Goal: Check status: Check status

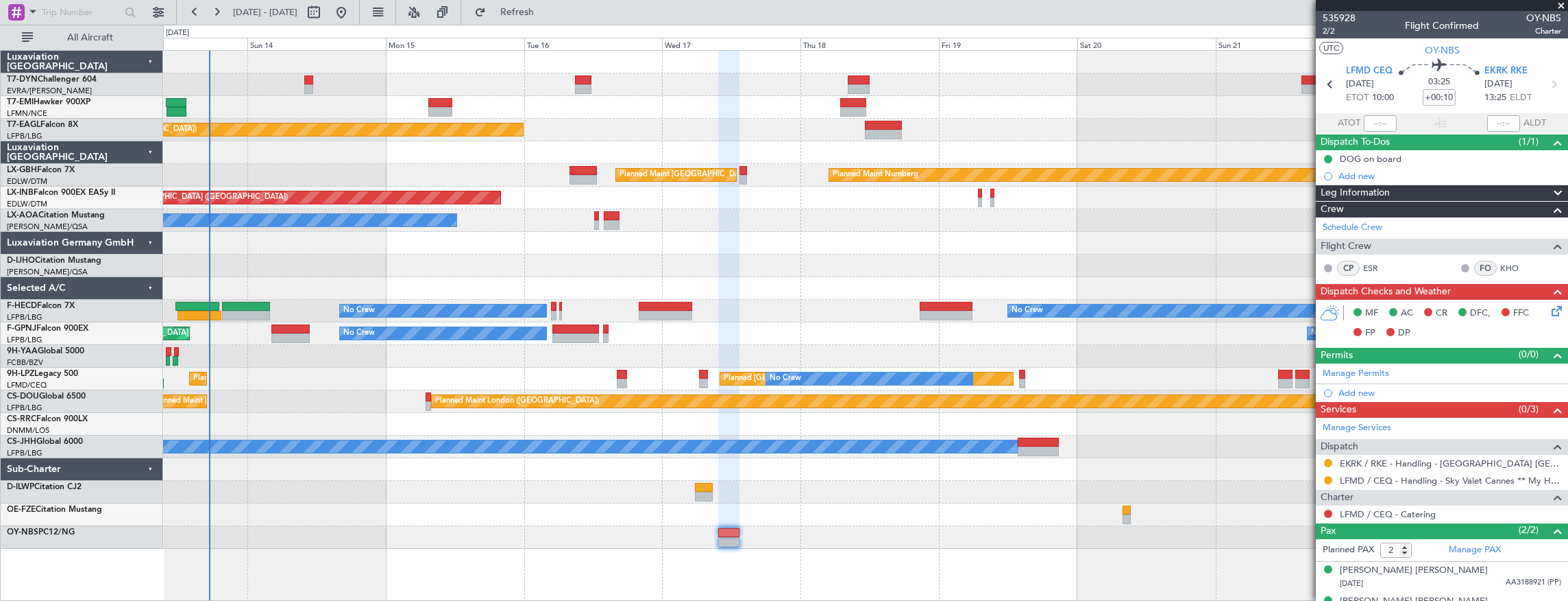
scroll to position [19, 0]
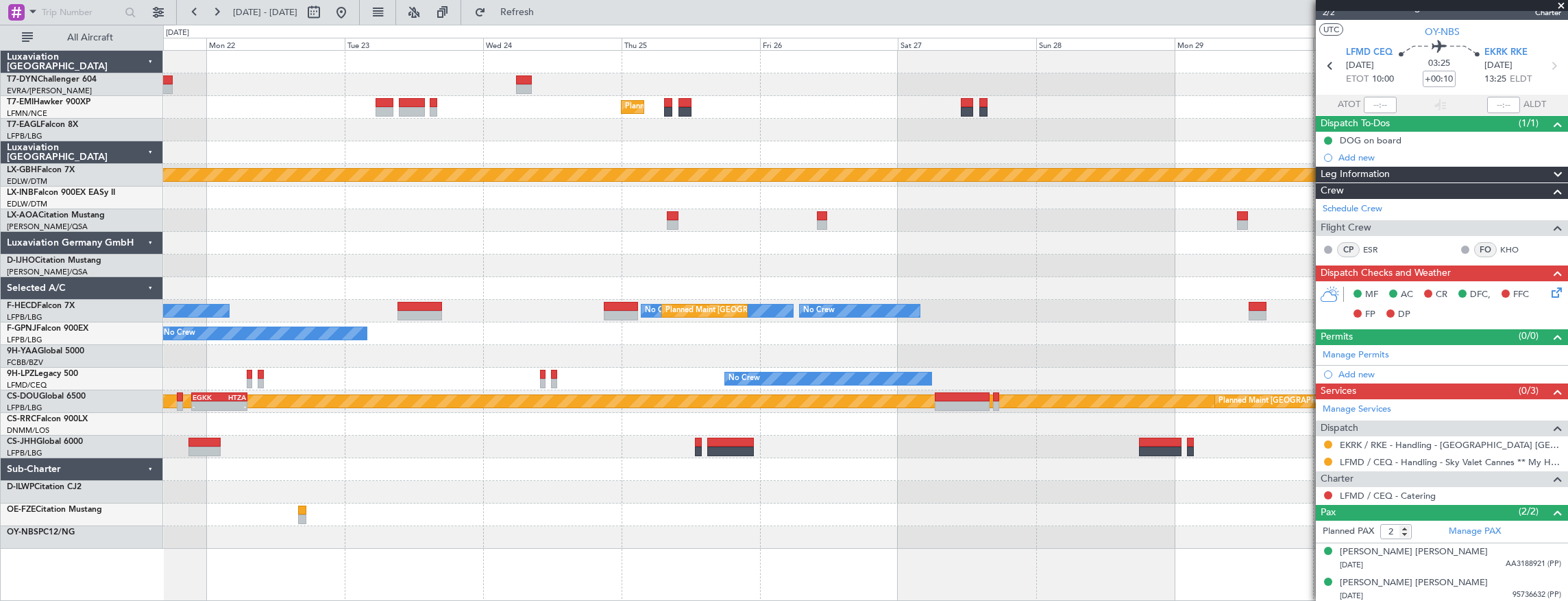
click at [0, 171] on html "[DATE] - [DATE] Refresh Quick Links All Aircraft Planned Maint [GEOGRAPHIC_DATA…" at bounding box center [784, 300] width 1568 height 601
click at [449, 262] on div at bounding box center [866, 265] width 1405 height 22
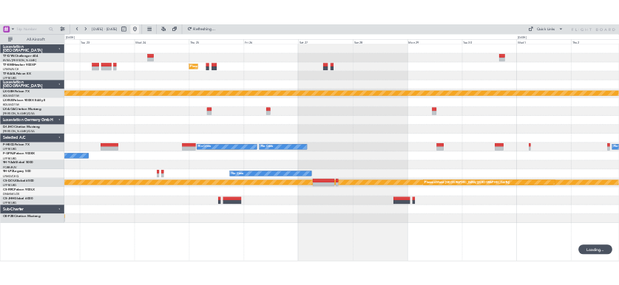
scroll to position [0, 0]
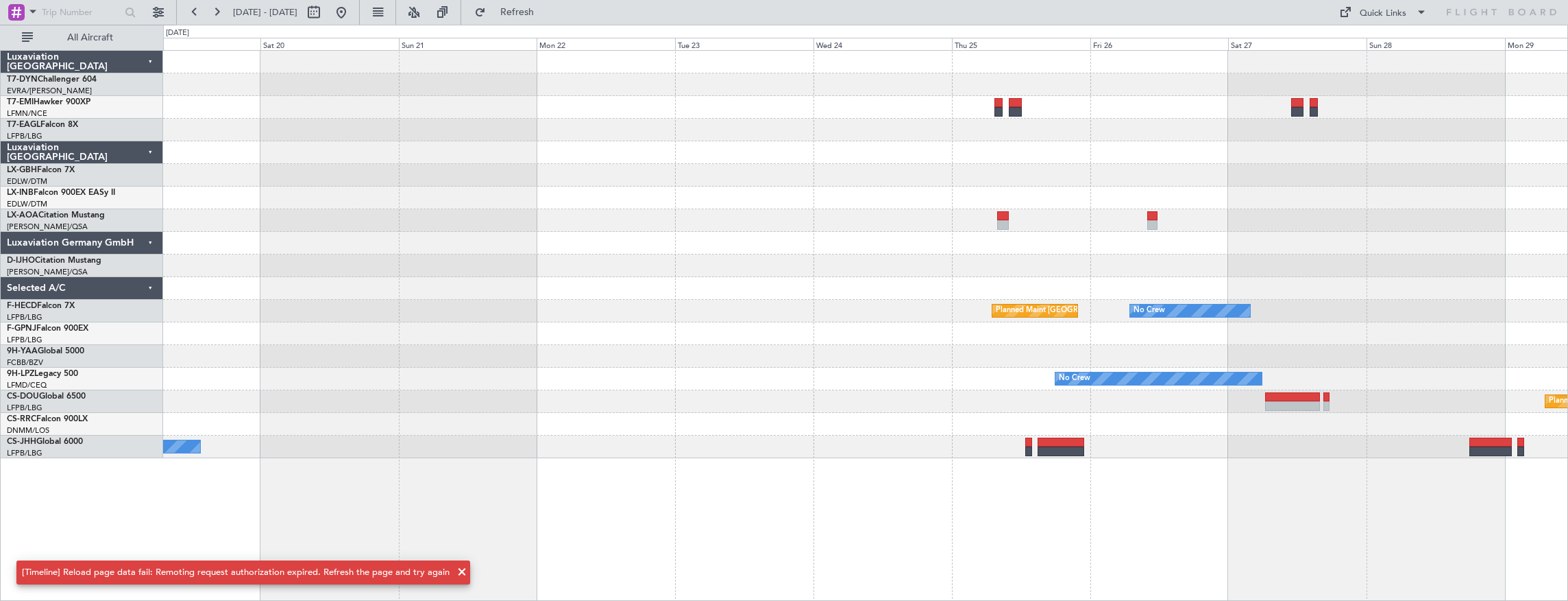
click at [757, 204] on div "Planned Maint [GEOGRAPHIC_DATA] ([GEOGRAPHIC_DATA]) No Crew No Crew Planned Mai…" at bounding box center [866, 254] width 1405 height 407
click at [1099, 229] on div "Planned Maint [GEOGRAPHIC_DATA] ([GEOGRAPHIC_DATA]) No Crew No Crew Planned Mai…" at bounding box center [866, 254] width 1405 height 407
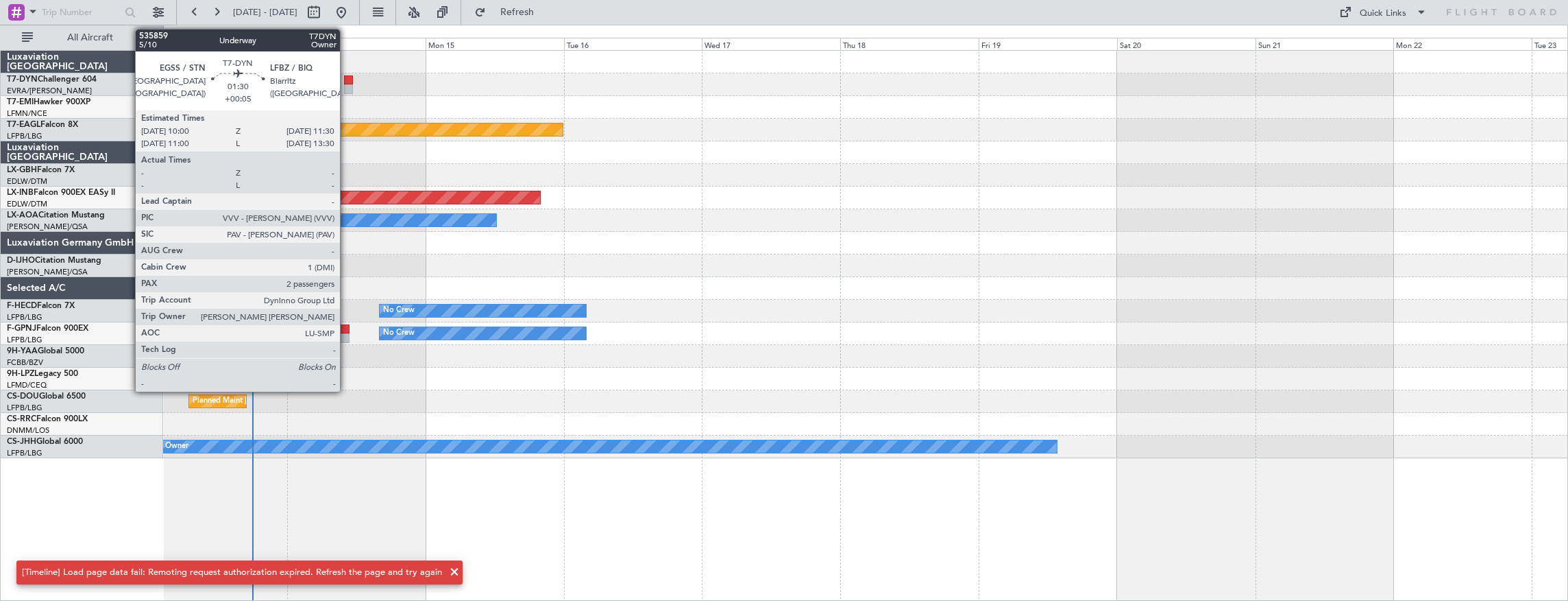
click at [347, 83] on div at bounding box center [348, 80] width 9 height 9
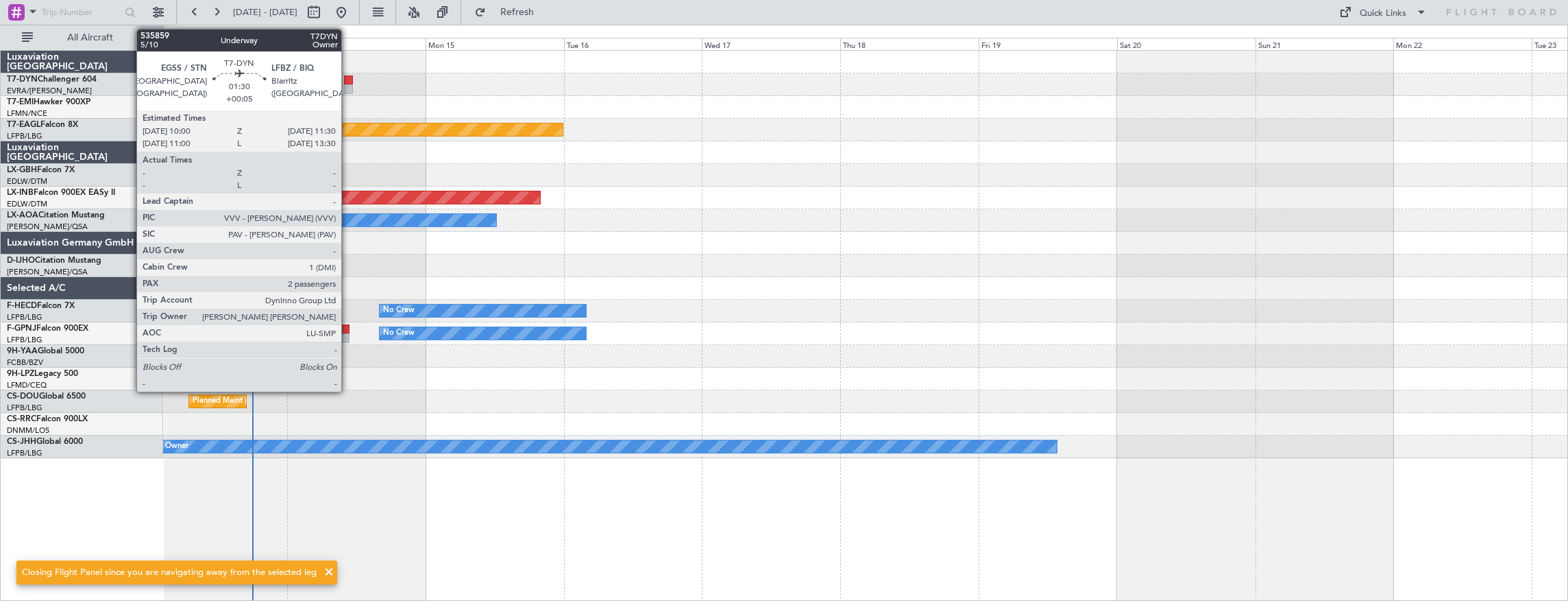
click at [348, 79] on div at bounding box center [348, 80] width 9 height 9
